Goal: Task Accomplishment & Management: Use online tool/utility

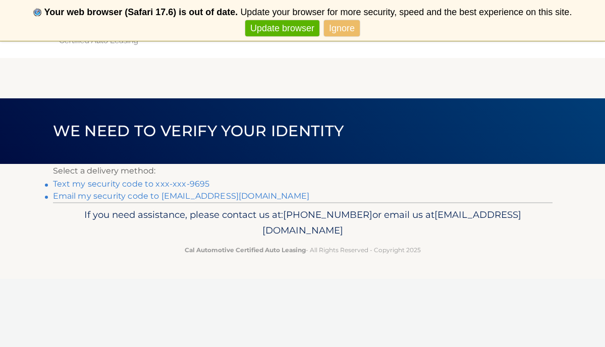
click at [168, 185] on link "Text my security code to xxx-xxx-9695" at bounding box center [131, 184] width 157 height 10
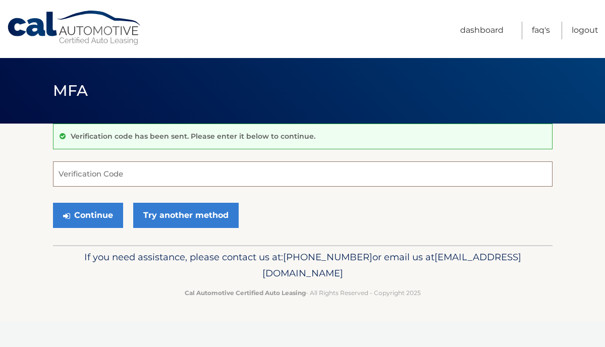
click at [164, 179] on input "Verification Code" at bounding box center [303, 174] width 500 height 25
type input "221791"
click at [87, 215] on button "Continue" at bounding box center [88, 215] width 70 height 25
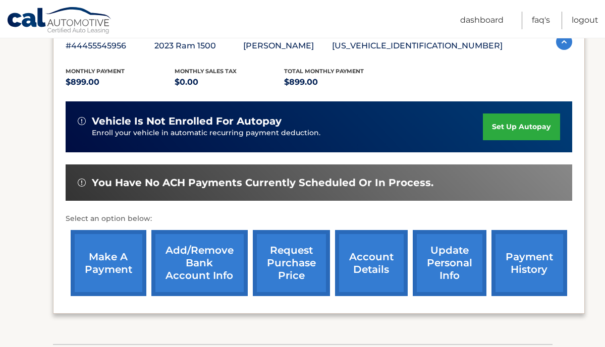
scroll to position [199, 0]
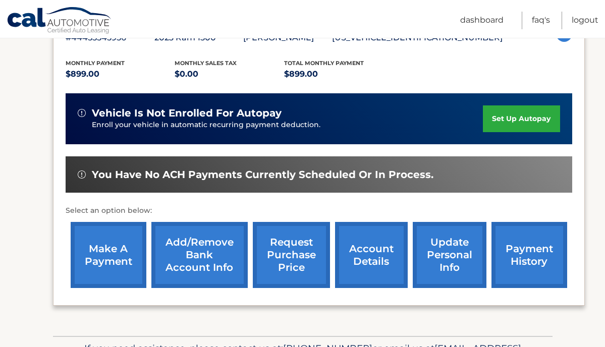
click at [120, 256] on link "make a payment" at bounding box center [109, 255] width 76 height 66
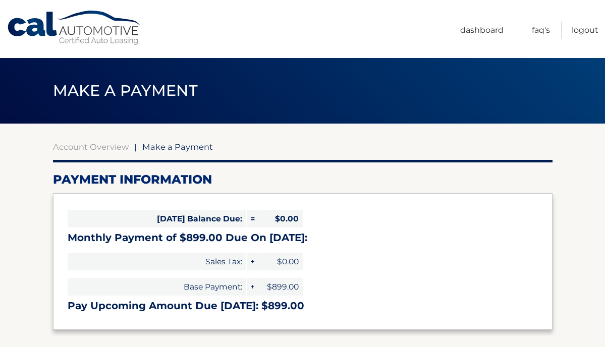
select select "ZjM0MTQ4ZjgtZmVjMy00Mjc5LTlkYzQtYTgxYzAyZjlkZjI3"
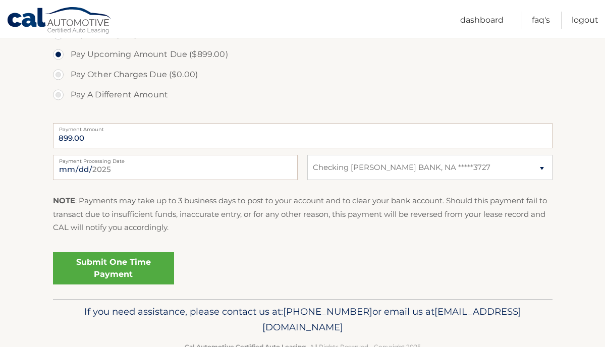
scroll to position [346, 0]
click at [145, 270] on link "Submit One Time Payment" at bounding box center [113, 268] width 121 height 32
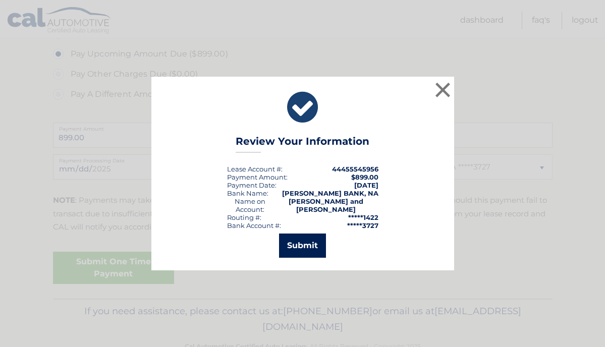
click at [309, 243] on button "Submit" at bounding box center [302, 246] width 47 height 24
